Goal: Check status: Check status

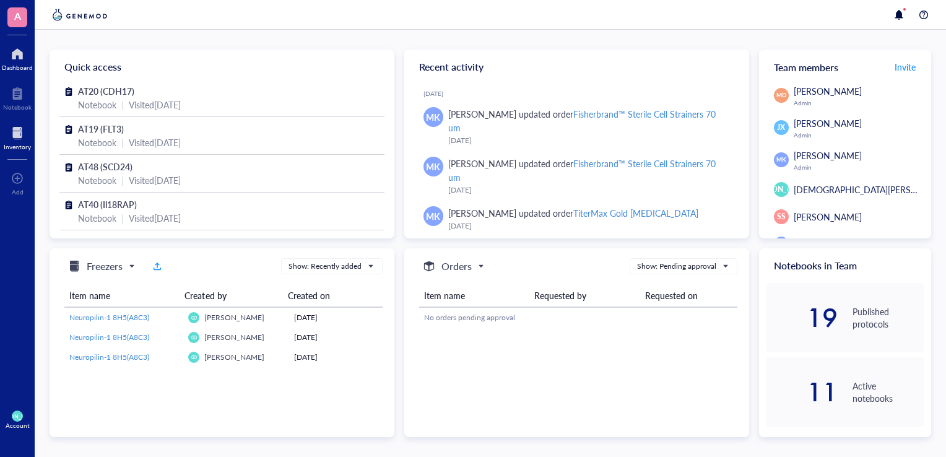
click at [12, 138] on div at bounding box center [17, 133] width 27 height 20
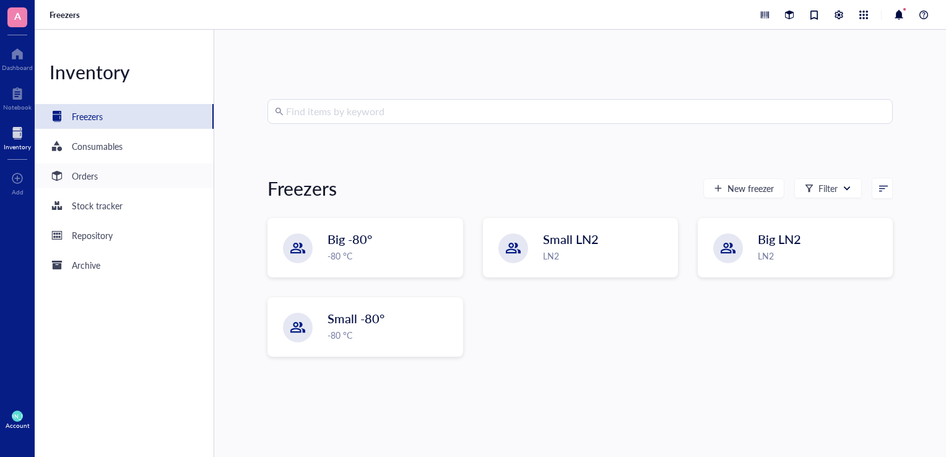
click at [85, 175] on div "Orders" at bounding box center [85, 176] width 26 height 14
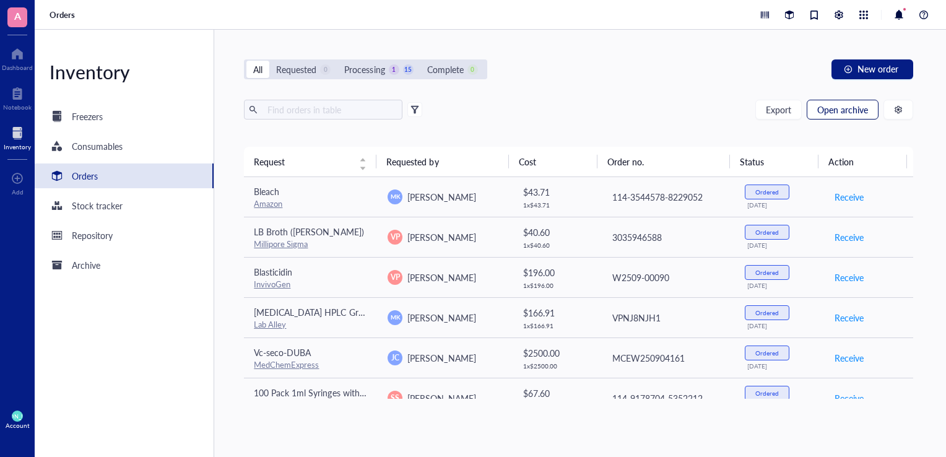
click at [834, 115] on button "Open archive" at bounding box center [843, 110] width 72 height 20
